Goal: Information Seeking & Learning: Learn about a topic

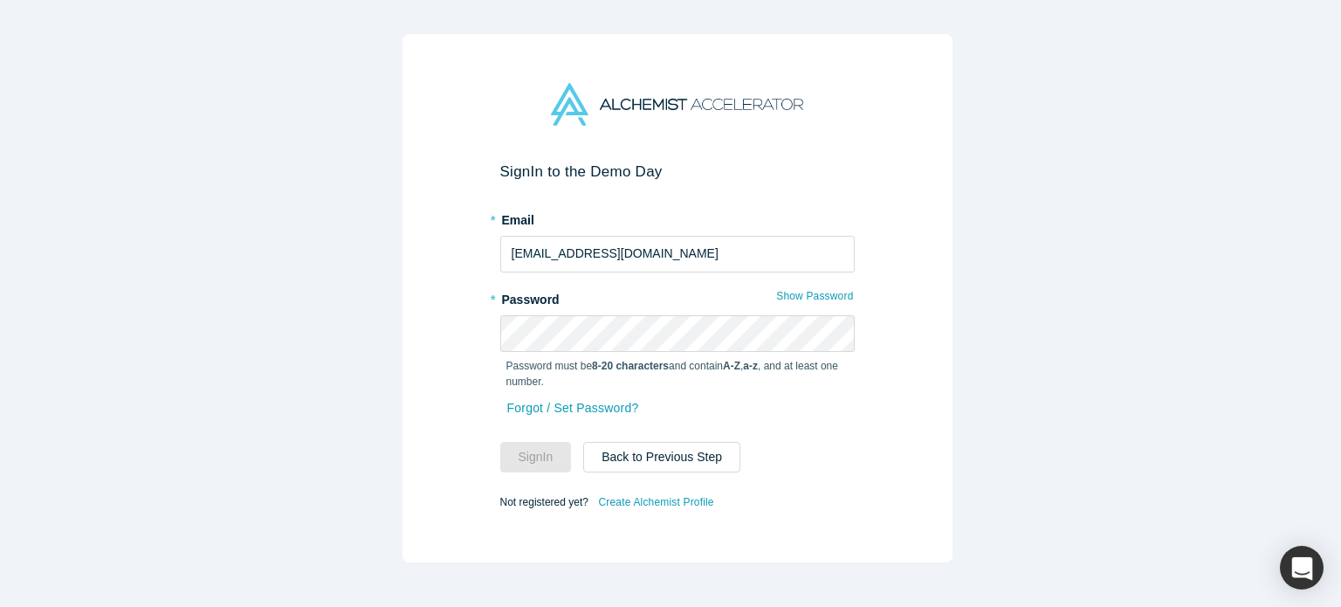
click at [664, 352] on div "Password must be 8-20 characters and contain A-Z , a-z , and at least one numbe…" at bounding box center [677, 371] width 354 height 38
click at [538, 454] on button "Sign In" at bounding box center [536, 457] width 72 height 31
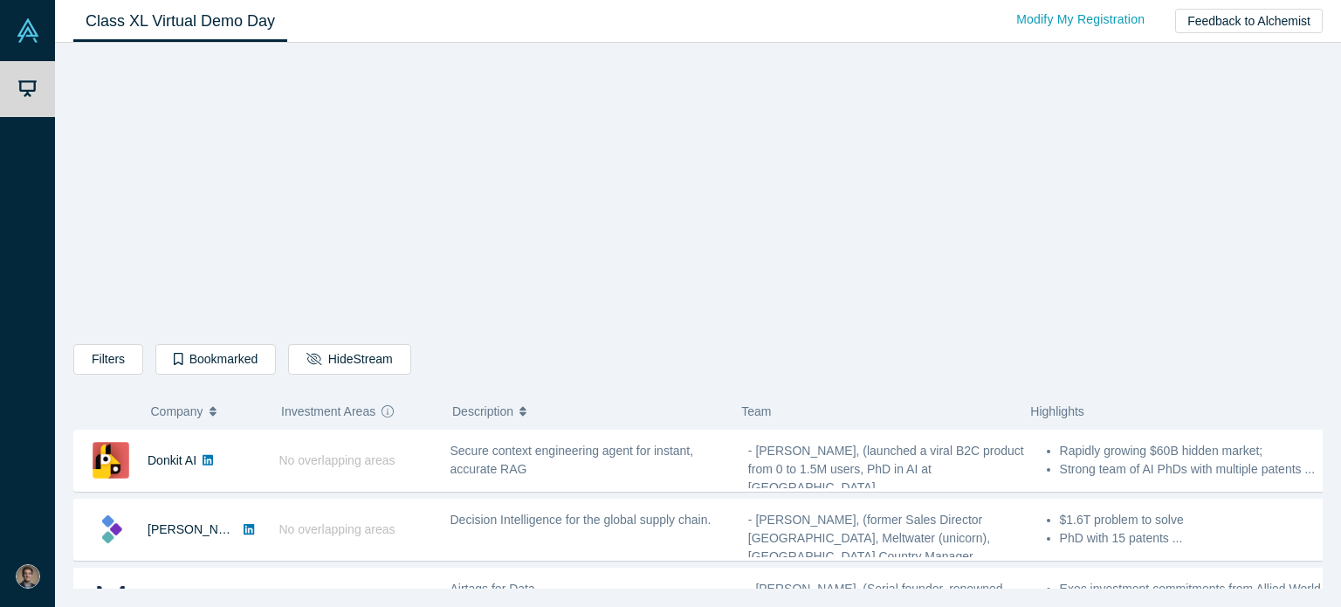
click at [1240, 215] on div "Filters AI Artificial Intelligence B2B SaaS AI (Artificial Intelligence) Data A…" at bounding box center [697, 321] width 1249 height 533
click at [287, 216] on div "Filters AI Artificial Intelligence B2B SaaS AI (Artificial Intelligence) Data A…" at bounding box center [697, 321] width 1249 height 533
